Goal: Transaction & Acquisition: Purchase product/service

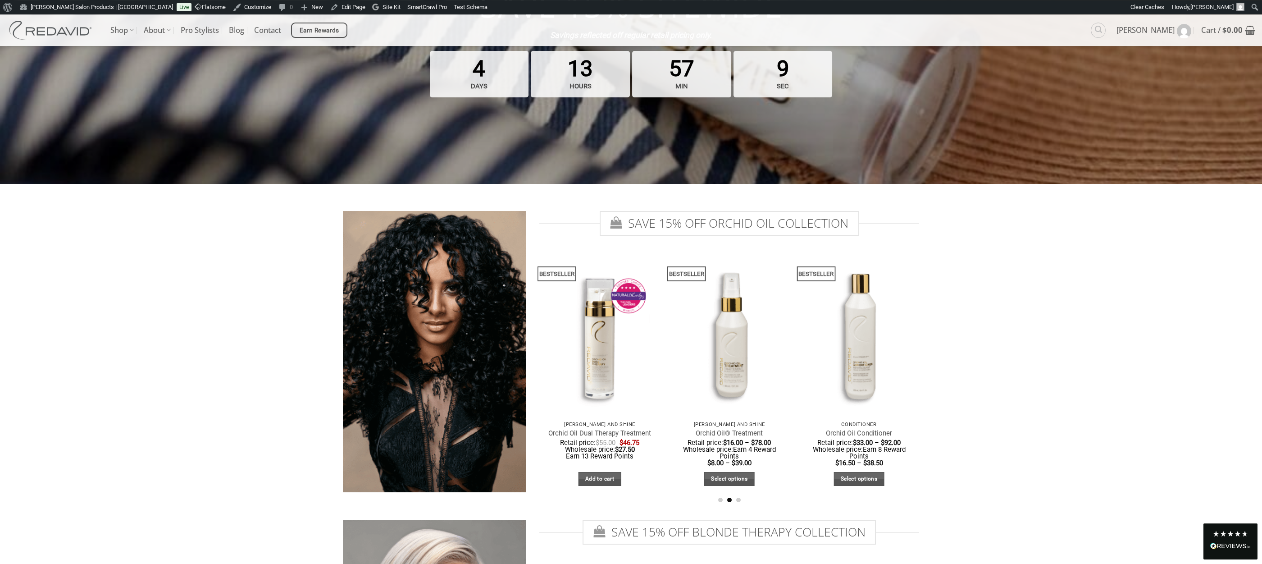
scroll to position [276, 0]
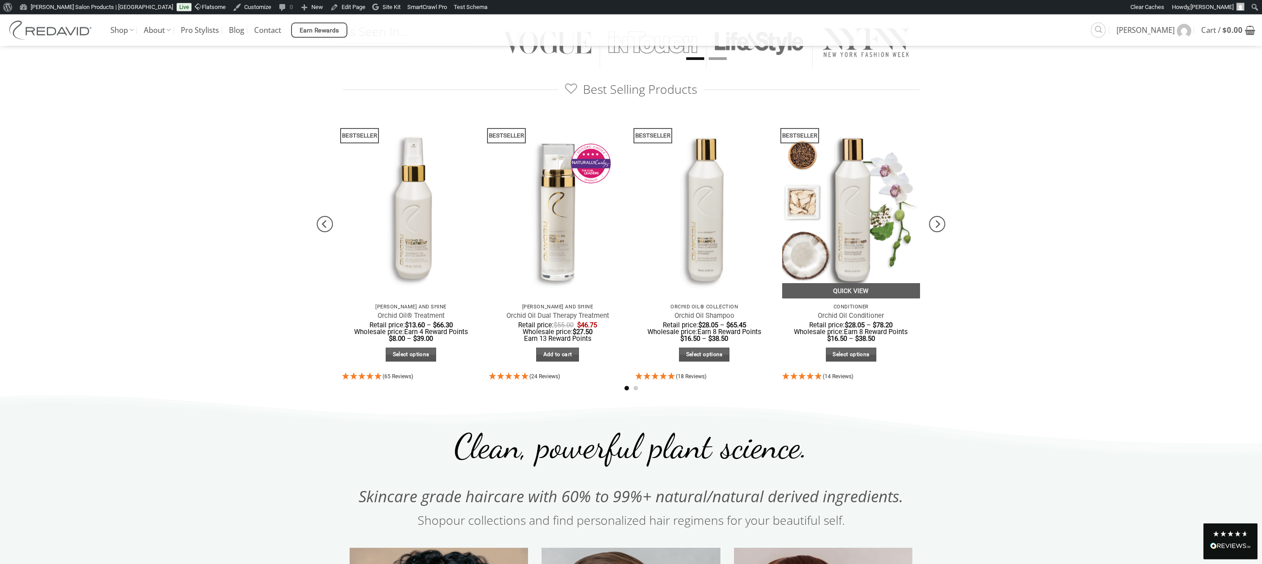
scroll to position [460, 0]
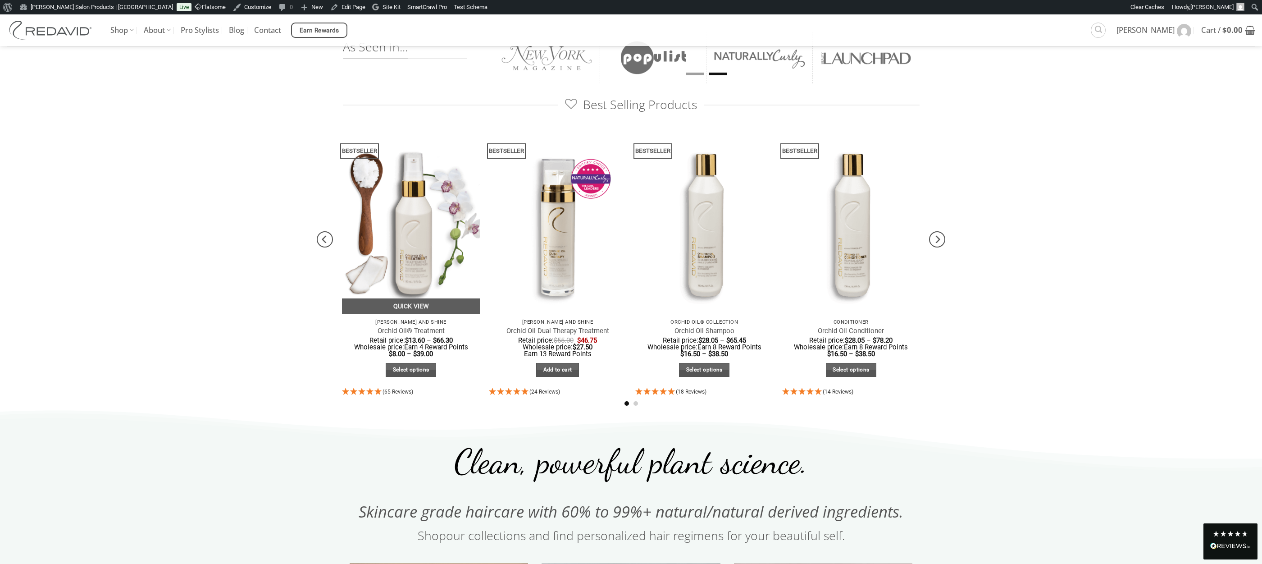
click at [412, 258] on img at bounding box center [411, 222] width 138 height 184
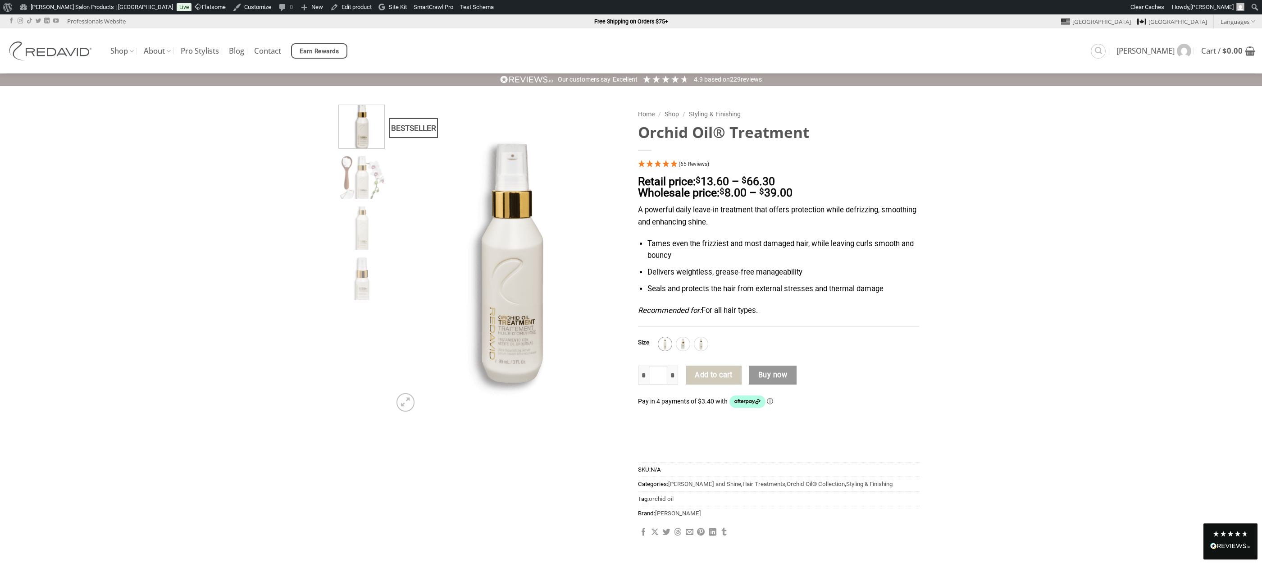
click at [659, 328] on div "**********" at bounding box center [778, 328] width 295 height 447
click at [668, 341] on img at bounding box center [665, 344] width 12 height 12
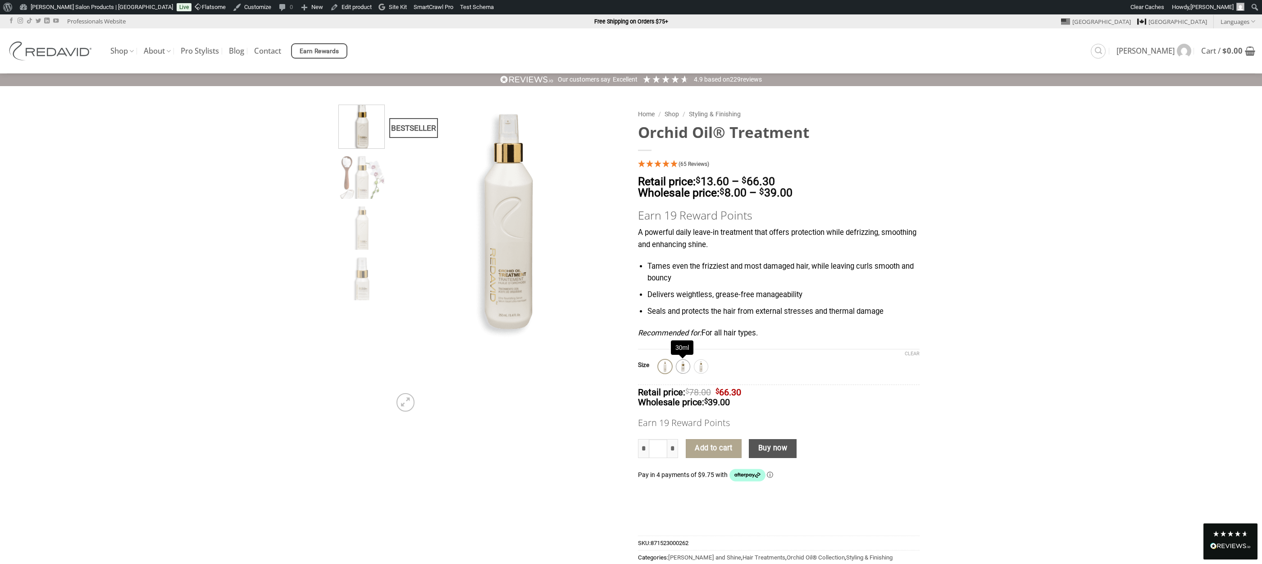
click at [683, 364] on img at bounding box center [683, 367] width 12 height 12
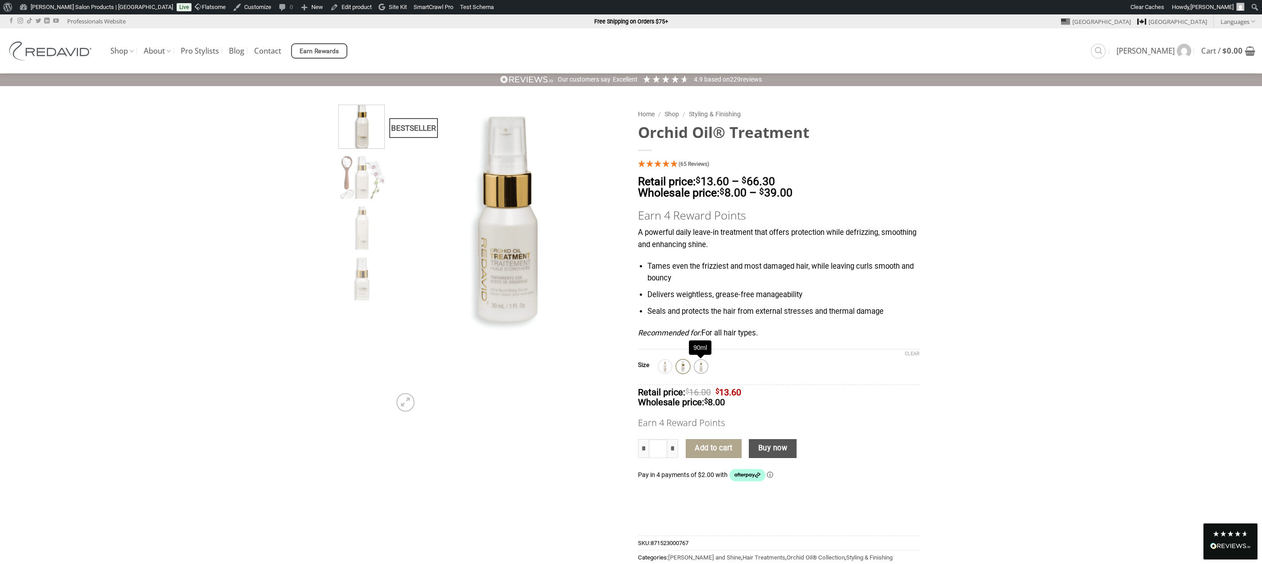
click at [702, 364] on img at bounding box center [701, 367] width 12 height 12
click at [43, 56] on img at bounding box center [52, 50] width 90 height 19
